Goal: Task Accomplishment & Management: Use online tool/utility

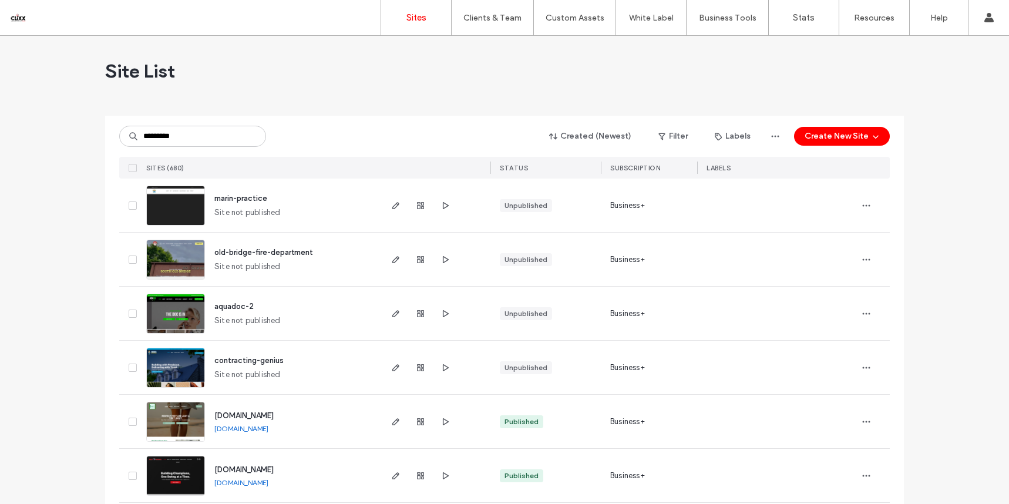
type input "*********"
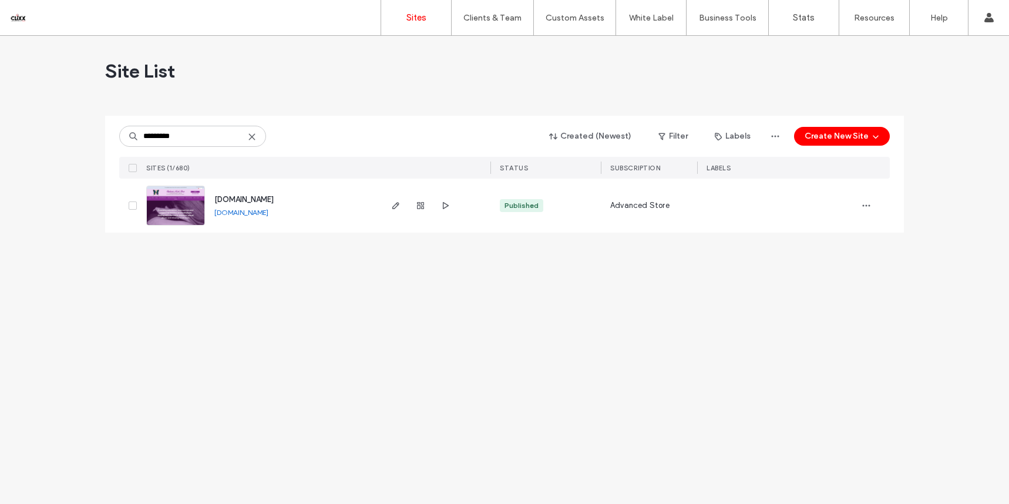
click at [244, 198] on span "[DOMAIN_NAME]" at bounding box center [243, 199] width 59 height 9
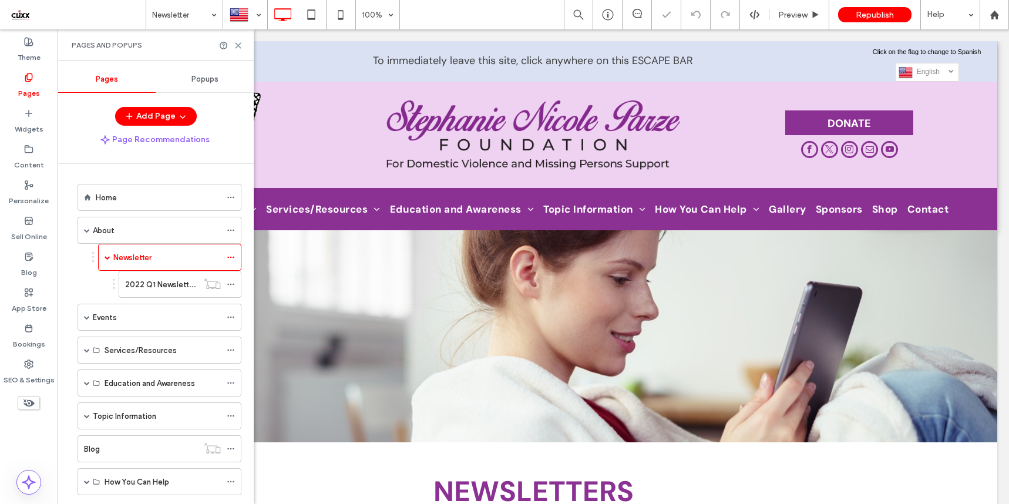
drag, startPoint x: 239, startPoint y: 39, endPoint x: 248, endPoint y: 52, distance: 15.5
click at [239, 39] on div "Pages and Popups" at bounding box center [156, 44] width 196 height 31
click at [240, 44] on use at bounding box center [238, 45] width 5 height 5
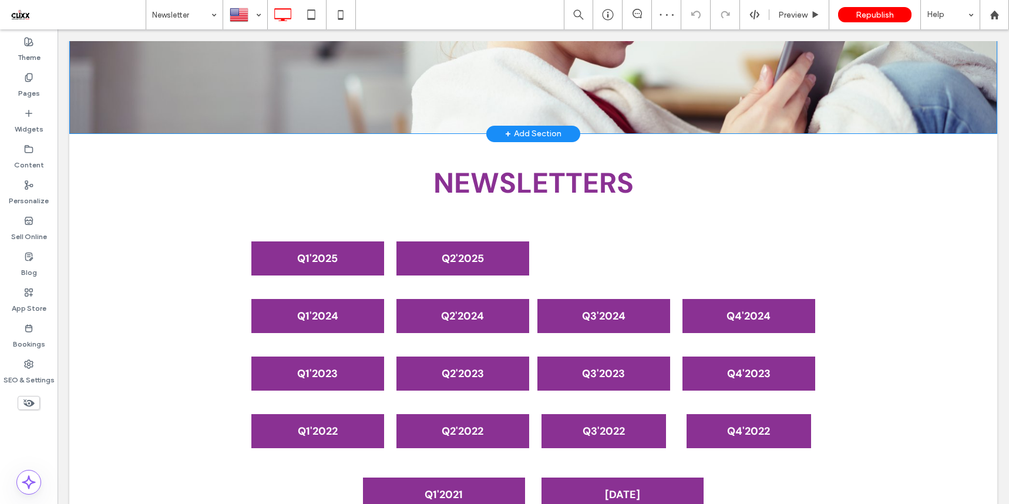
scroll to position [338, 0]
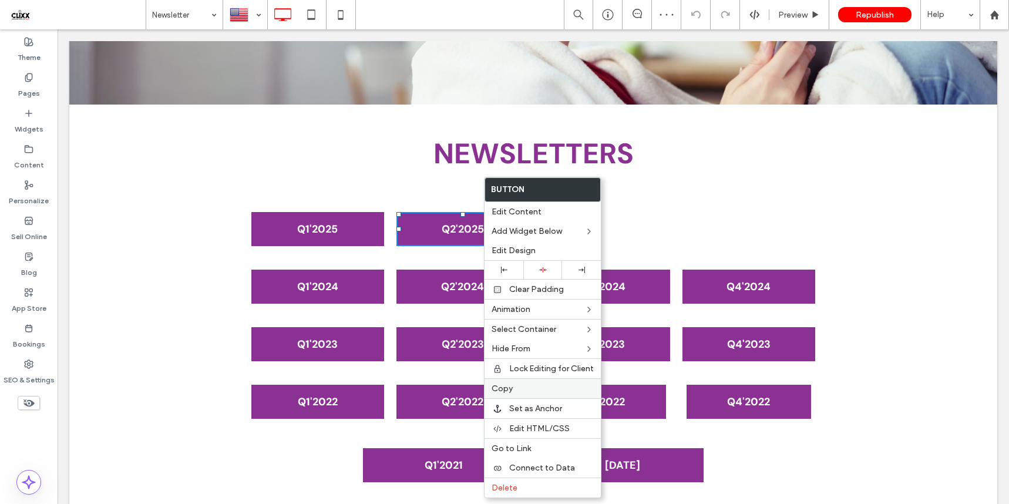
click at [515, 390] on label "Copy" at bounding box center [543, 389] width 102 height 10
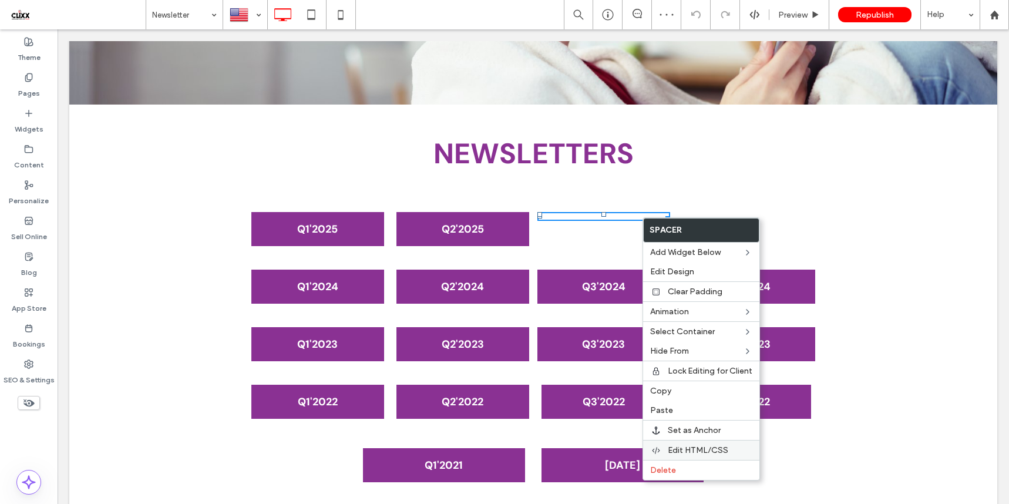
drag, startPoint x: 659, startPoint y: 473, endPoint x: 650, endPoint y: 454, distance: 21.1
click at [659, 473] on span "Delete" at bounding box center [663, 470] width 26 height 10
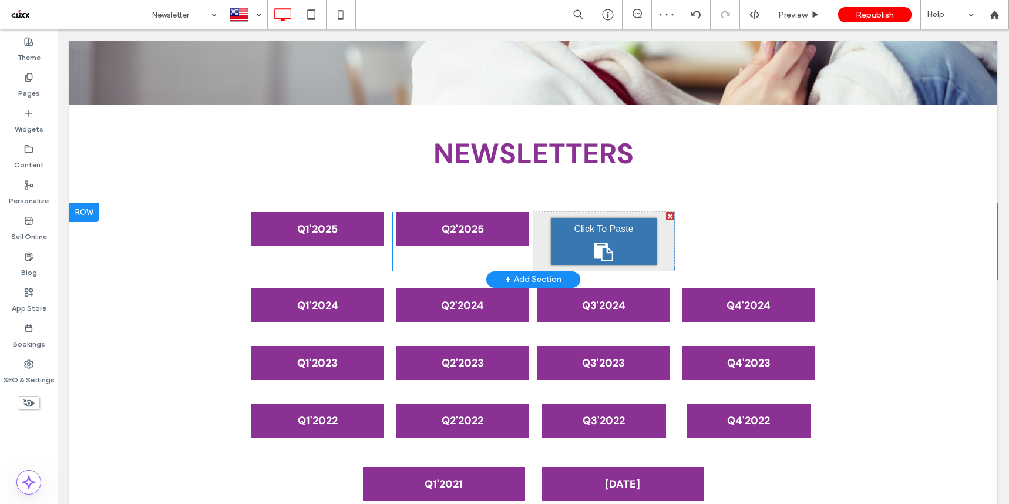
click at [619, 244] on div "Click To Paste" at bounding box center [604, 241] width 106 height 47
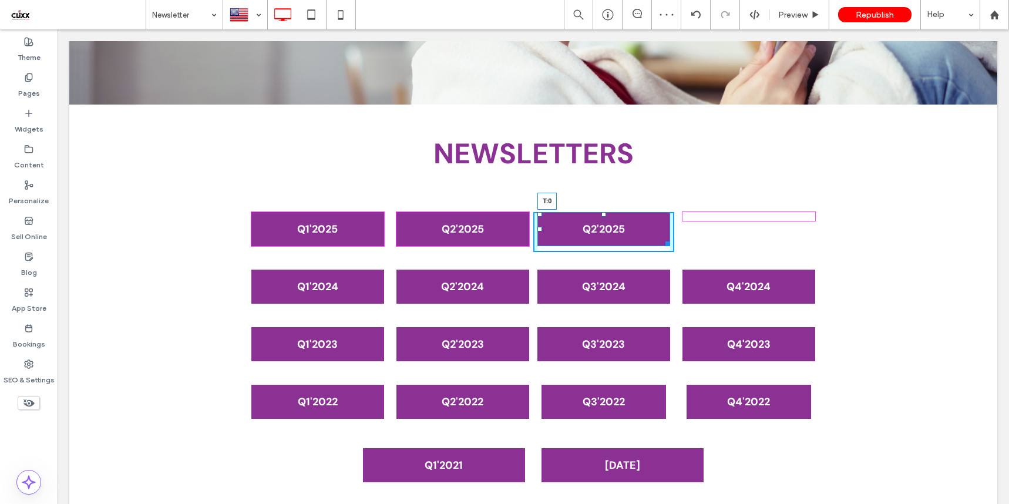
click at [605, 215] on div at bounding box center [604, 214] width 5 height 5
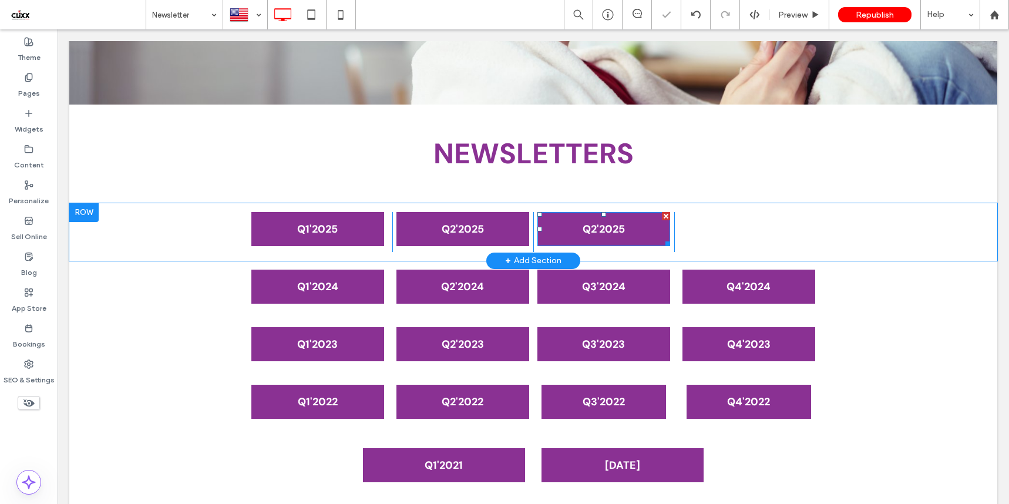
click at [594, 227] on span "Q2'2025" at bounding box center [604, 229] width 51 height 26
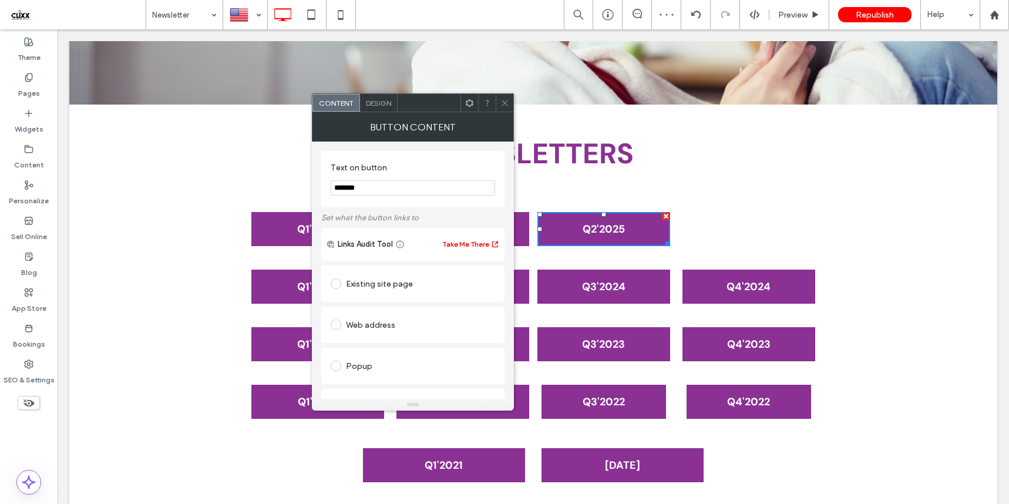
click at [344, 188] on input "*******" at bounding box center [413, 187] width 164 height 15
type input "*******"
click at [456, 152] on div "Text on button *******" at bounding box center [412, 179] width 183 height 56
click at [456, 162] on section "Text on button *******" at bounding box center [413, 179] width 164 height 45
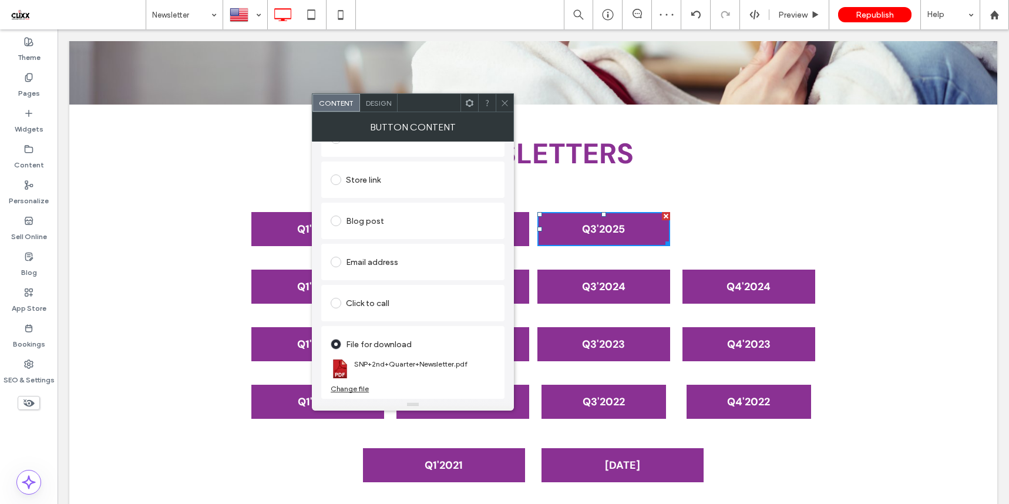
click at [364, 388] on div "Change file" at bounding box center [350, 388] width 38 height 9
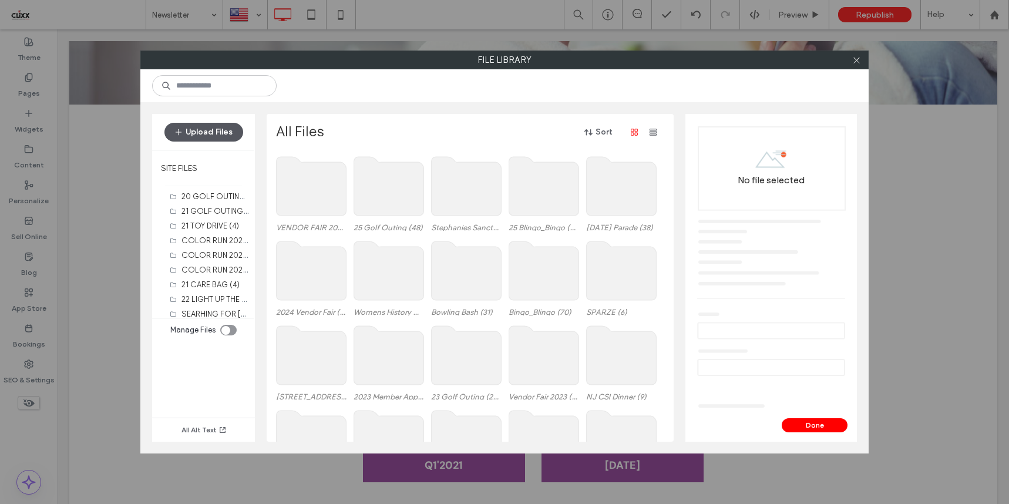
click at [204, 136] on button "Upload Files" at bounding box center [203, 132] width 79 height 19
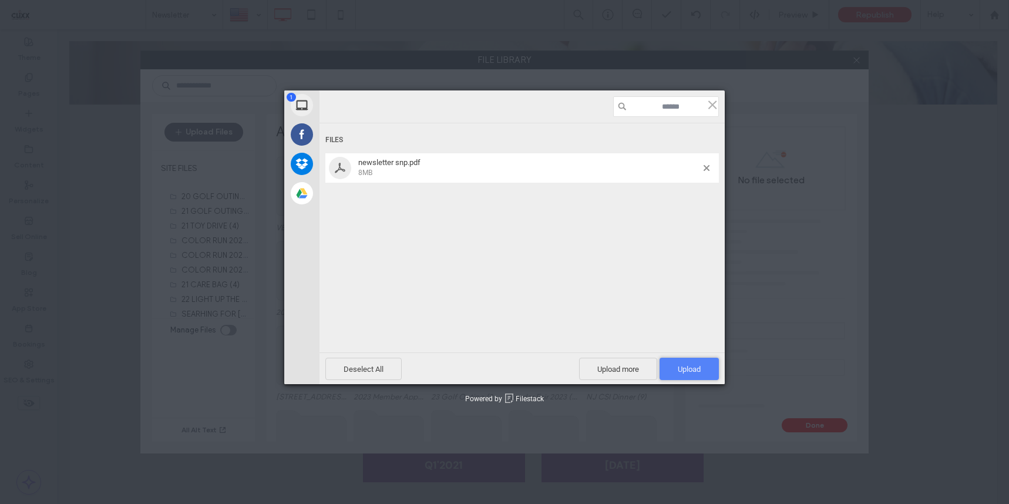
click at [687, 365] on span "Upload 1" at bounding box center [689, 369] width 23 height 9
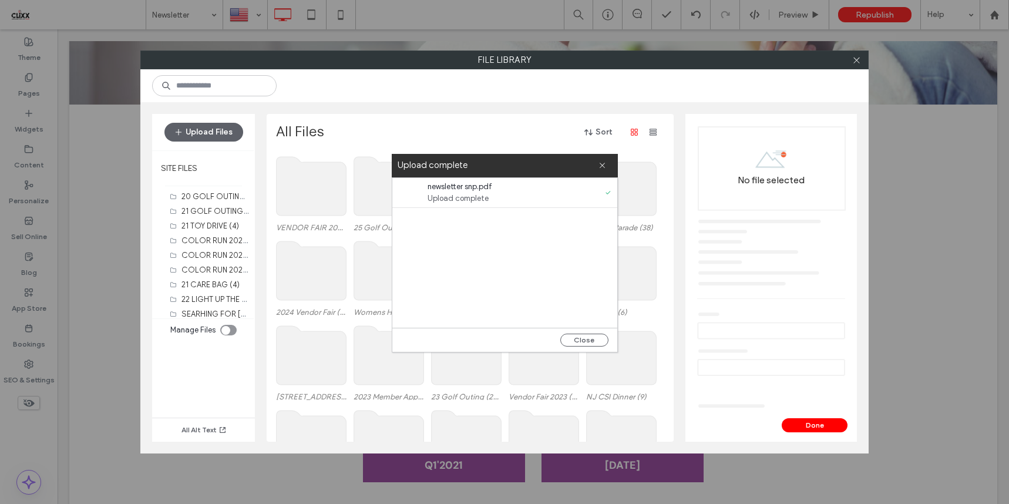
click at [573, 333] on div "Close" at bounding box center [504, 340] width 225 height 24
click at [568, 336] on button "Close" at bounding box center [584, 340] width 48 height 13
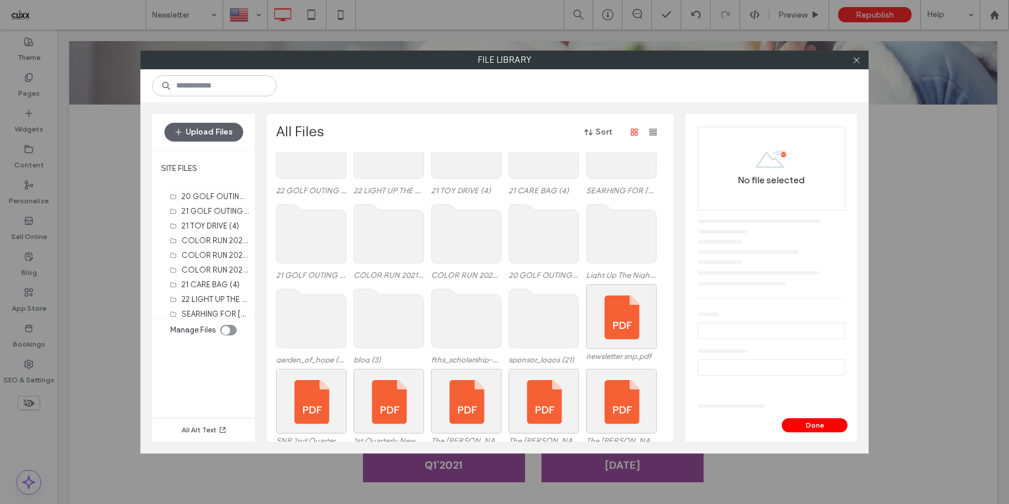
scroll to position [381, 0]
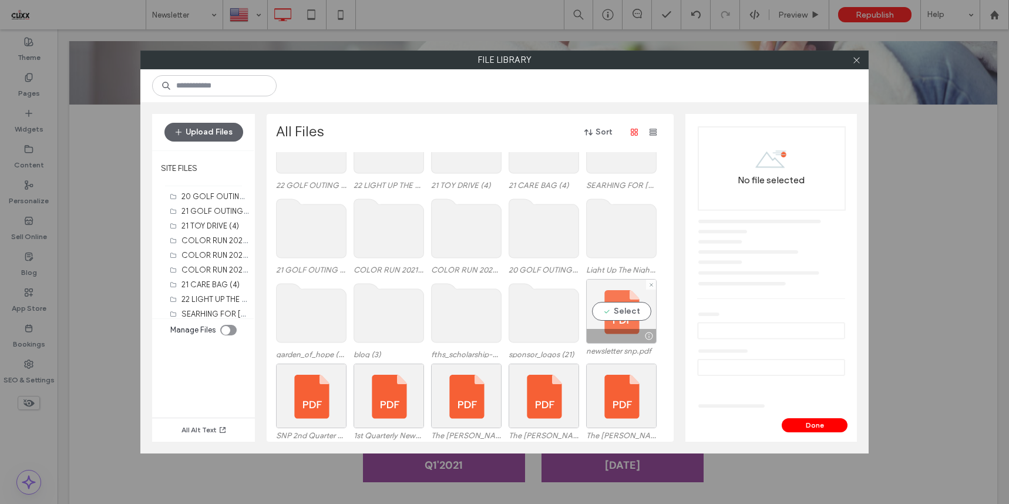
click at [610, 311] on div "Select" at bounding box center [621, 311] width 70 height 65
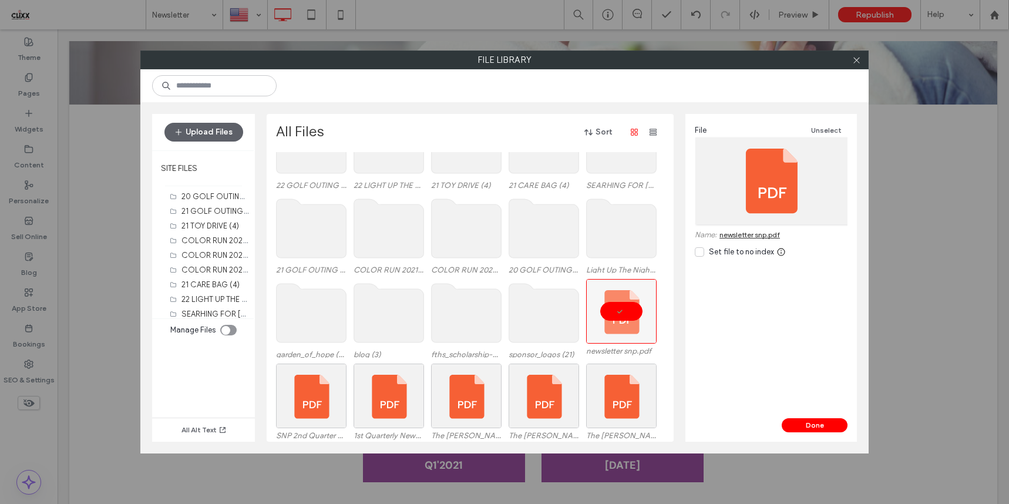
click at [762, 233] on link "newsletter snp.pdf" at bounding box center [750, 234] width 61 height 9
click at [808, 419] on button "Done" at bounding box center [815, 425] width 66 height 14
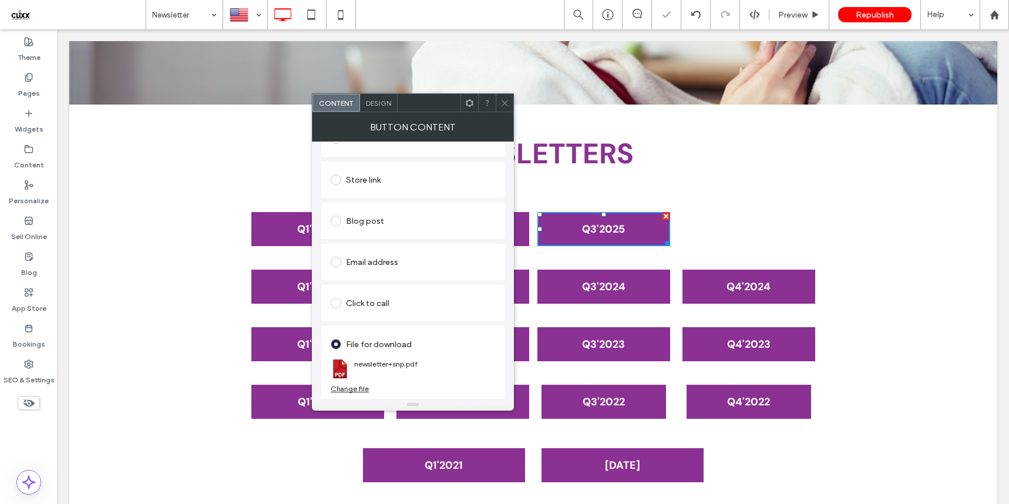
click at [502, 110] on span at bounding box center [505, 103] width 9 height 18
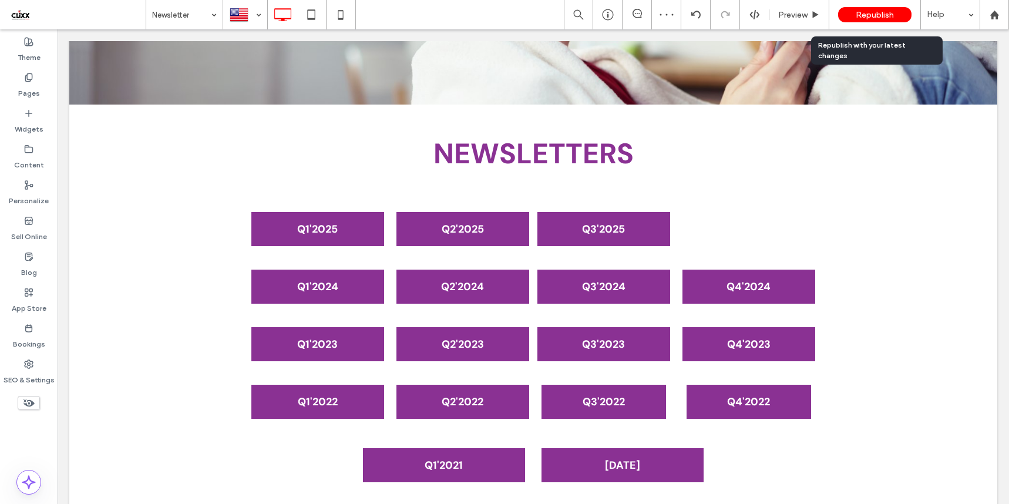
click at [863, 18] on span "Republish" at bounding box center [875, 15] width 38 height 10
